Goal: Information Seeking & Learning: Learn about a topic

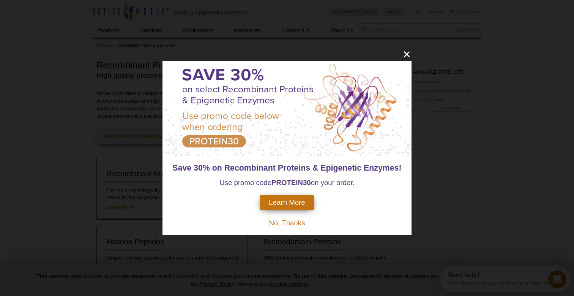
click at [405, 55] on icon "close" at bounding box center [407, 55] width 6 height 6
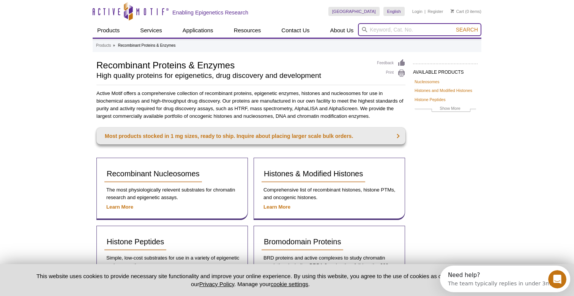
click at [405, 29] on input "search" at bounding box center [419, 29] width 123 height 13
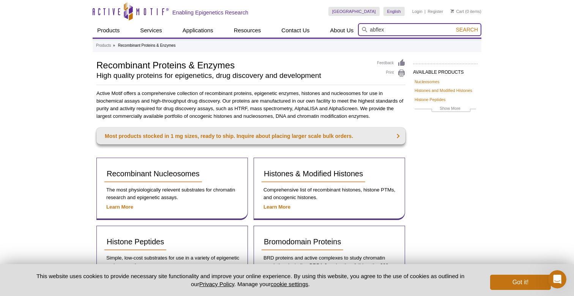
type input "abflex"
click at [467, 30] on button "Search" at bounding box center [467, 29] width 27 height 7
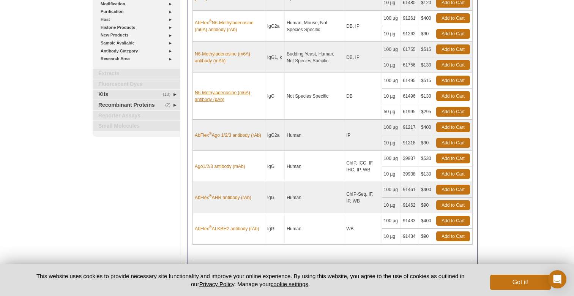
scroll to position [200, 0]
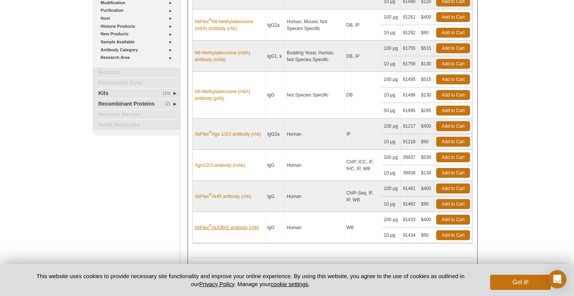
click at [235, 226] on link "AbFlex ® ALKBH2 antibody (rAb)" at bounding box center [227, 227] width 64 height 7
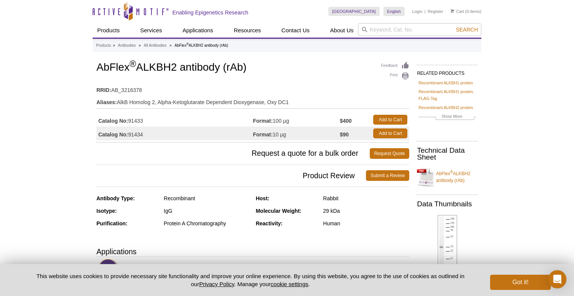
click at [460, 172] on link "AbFlex ® ALKBH2 antibody (rAb)" at bounding box center [447, 177] width 61 height 23
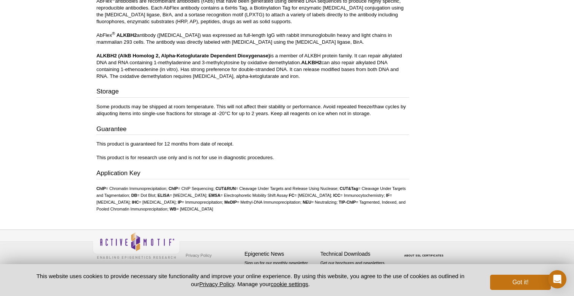
scroll to position [781, 0]
